Goal: Task Accomplishment & Management: Manage account settings

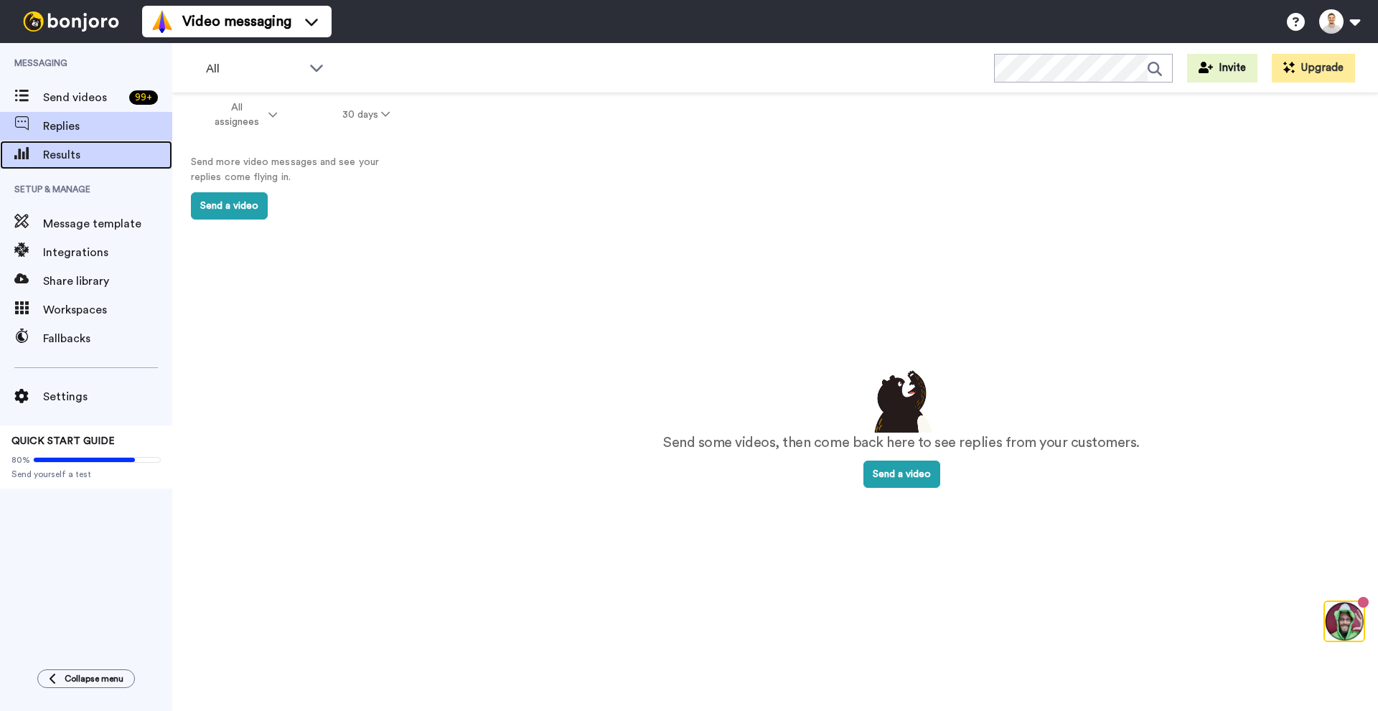
click at [88, 157] on span "Results" at bounding box center [107, 154] width 129 height 17
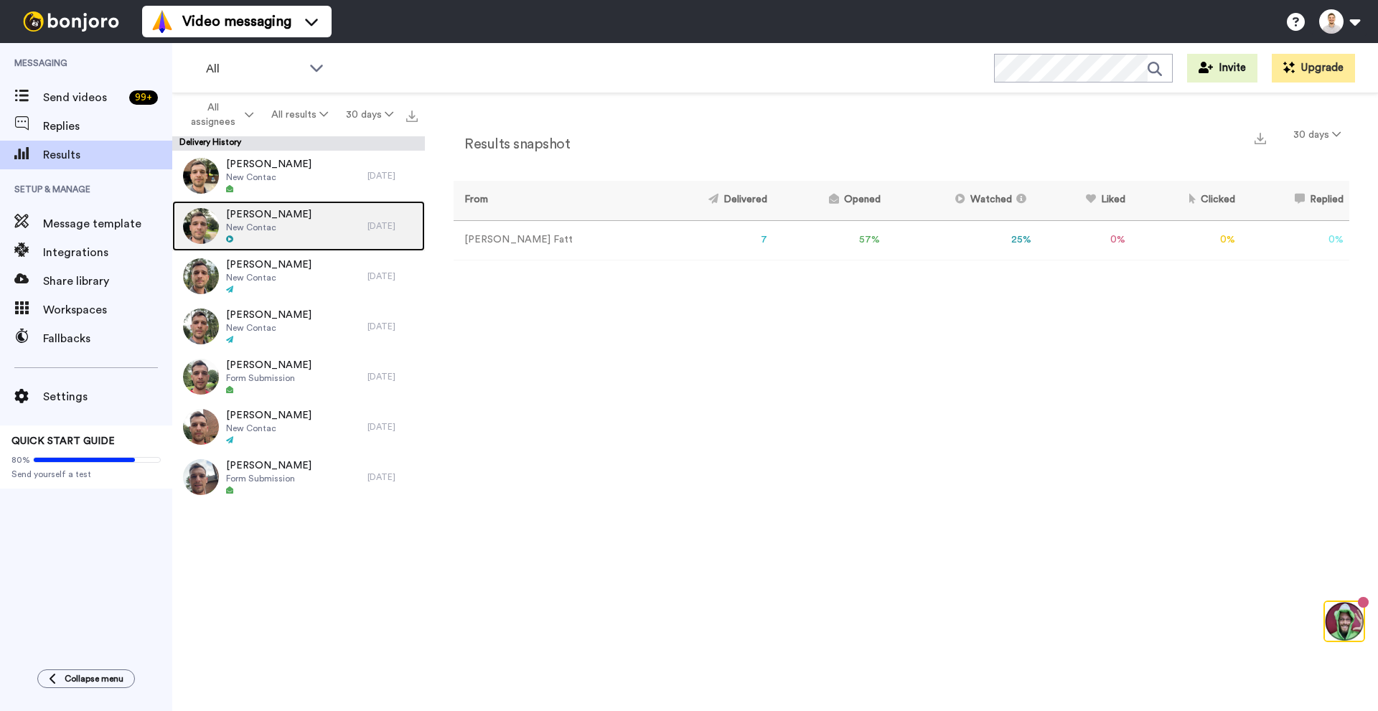
click at [301, 229] on div "[PERSON_NAME] New Contac" at bounding box center [269, 226] width 195 height 50
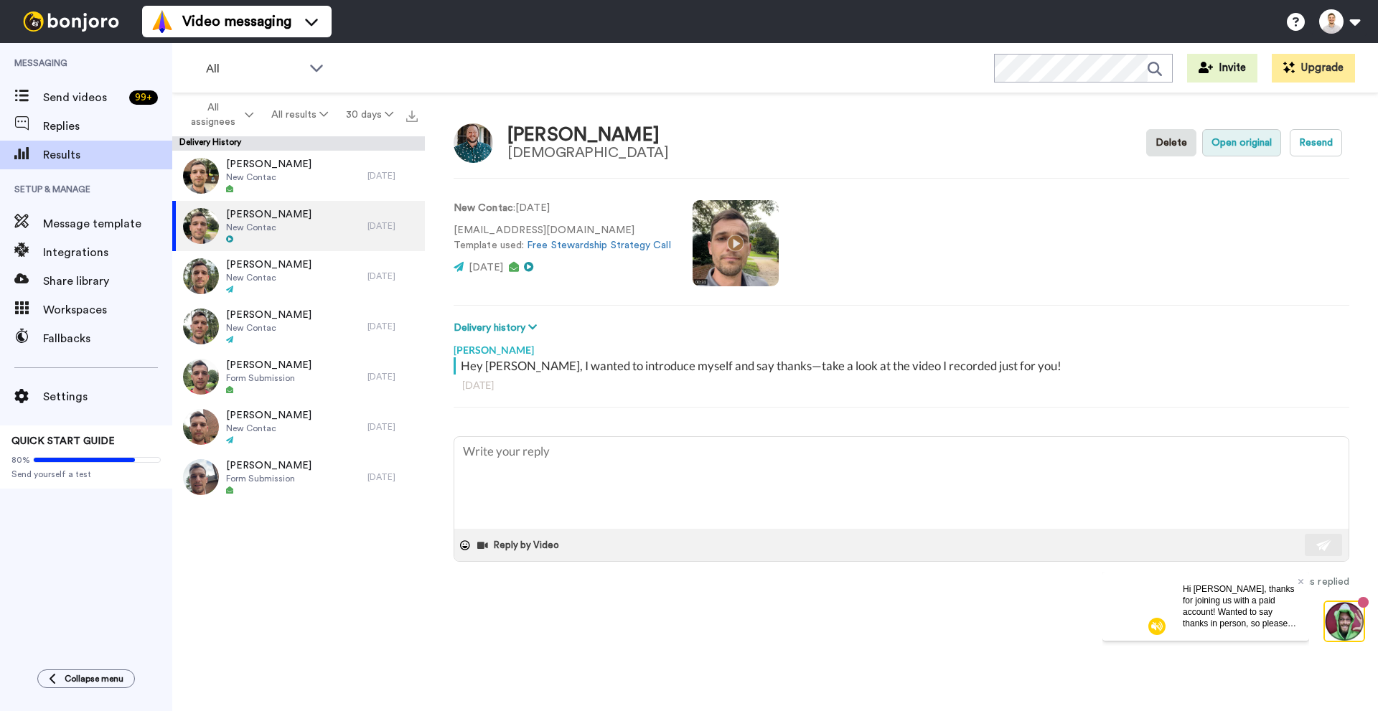
click at [1240, 151] on button "Open original" at bounding box center [1241, 142] width 79 height 27
type textarea "x"
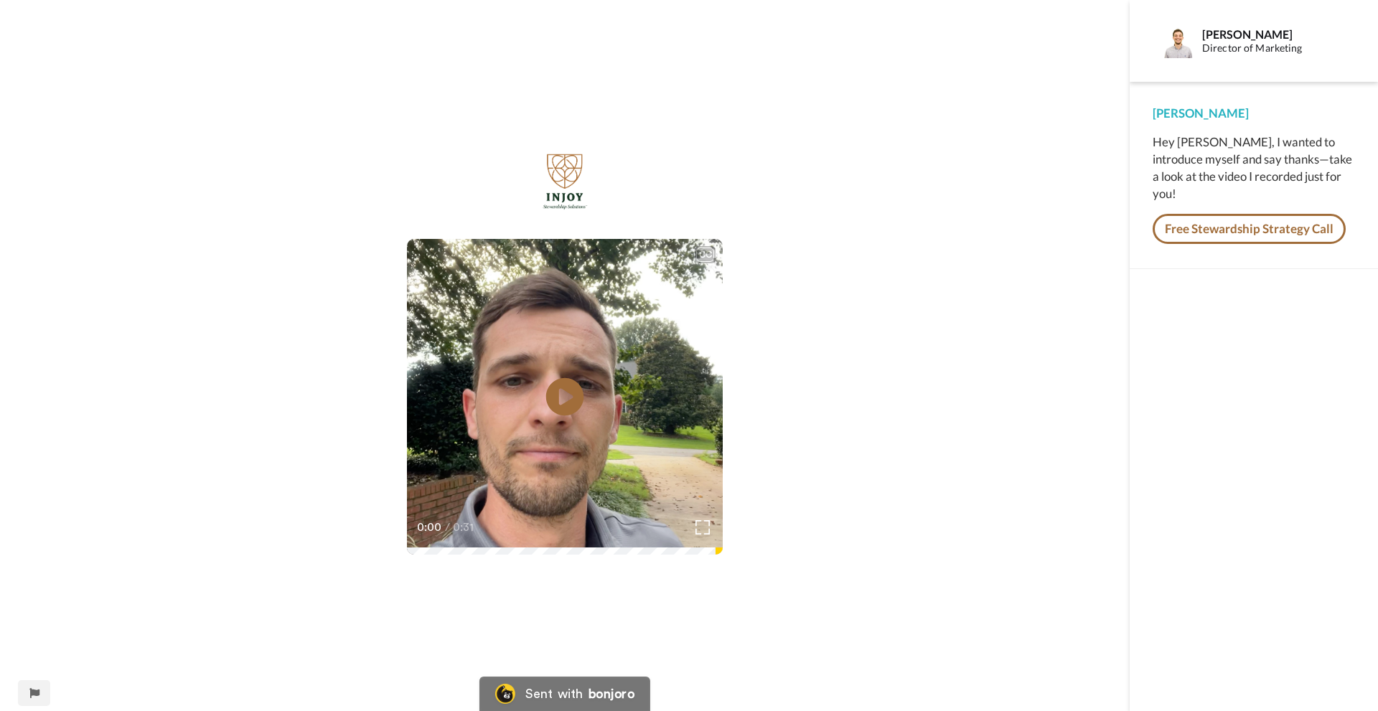
click at [571, 393] on icon at bounding box center [565, 397] width 38 height 38
click at [620, 402] on video at bounding box center [565, 397] width 316 height 316
click at [614, 401] on video at bounding box center [565, 397] width 316 height 316
